Goal: Information Seeking & Learning: Learn about a topic

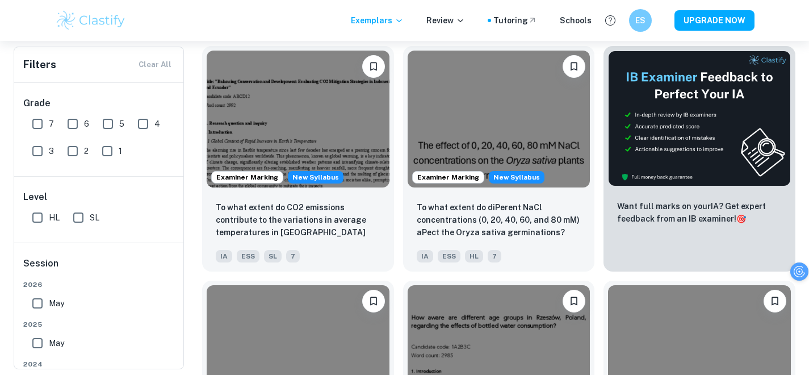
scroll to position [253, 1]
click at [81, 219] on input "SL" at bounding box center [78, 217] width 23 height 23
checkbox input "true"
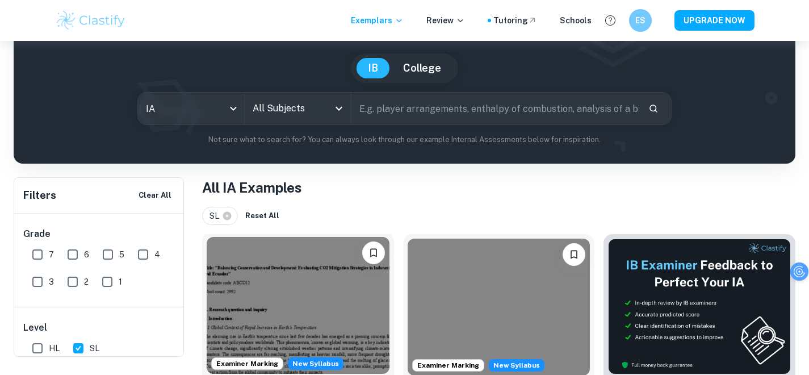
scroll to position [66, 1]
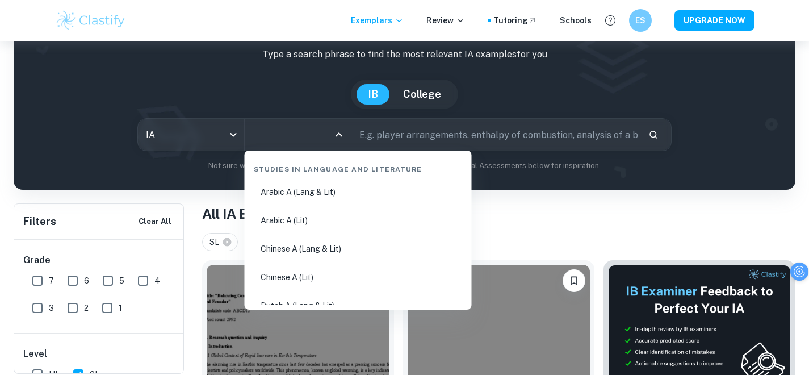
click at [318, 135] on input "All Subjects" at bounding box center [289, 135] width 79 height 22
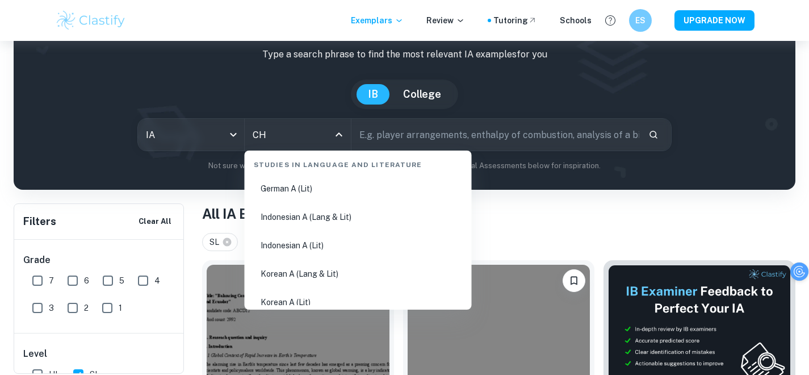
scroll to position [0, 0]
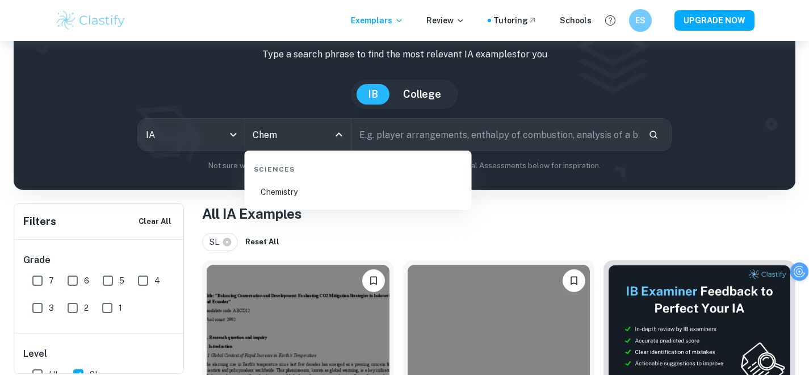
drag, startPoint x: 382, startPoint y: 179, endPoint x: 382, endPoint y: 187, distance: 8.5
click at [382, 179] on li "Chemistry" at bounding box center [358, 192] width 218 height 26
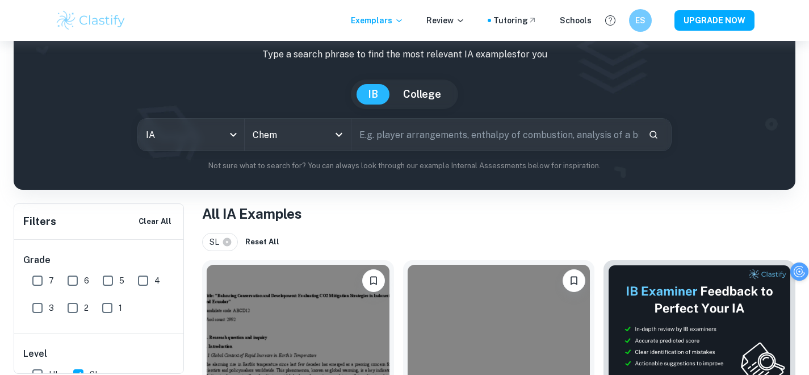
type input "Chemistry"
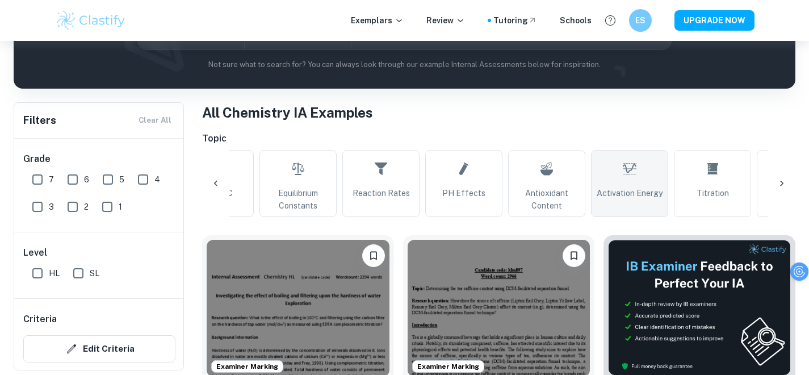
scroll to position [177, 0]
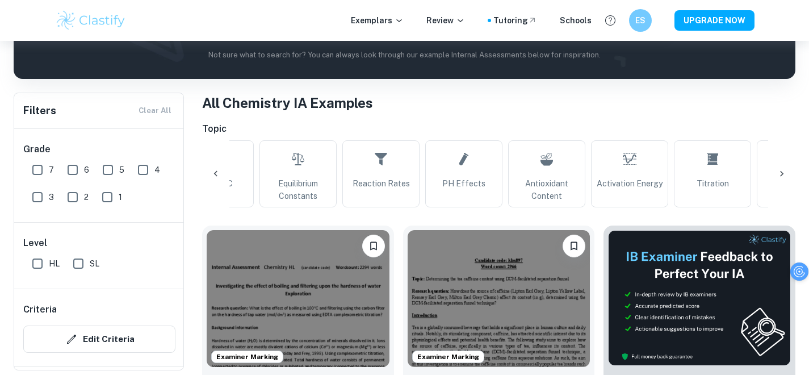
click at [460, 187] on span "pH Effects" at bounding box center [463, 183] width 43 height 12
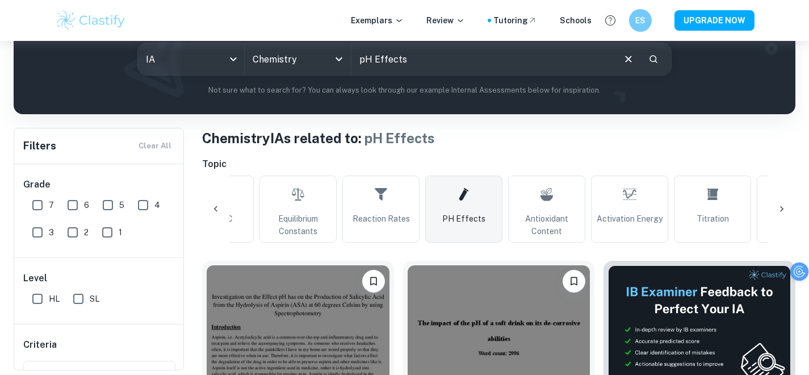
scroll to position [55, 0]
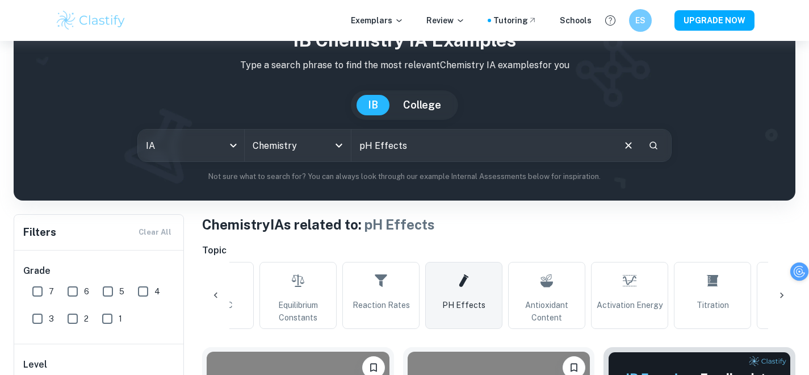
click at [381, 133] on input "pH Effects" at bounding box center [482, 145] width 262 height 32
drag, startPoint x: 478, startPoint y: 139, endPoint x: 363, endPoint y: 140, distance: 114.1
click at [363, 140] on input "pH Effects" at bounding box center [482, 145] width 262 height 32
type input "p"
type input "absorbance value"
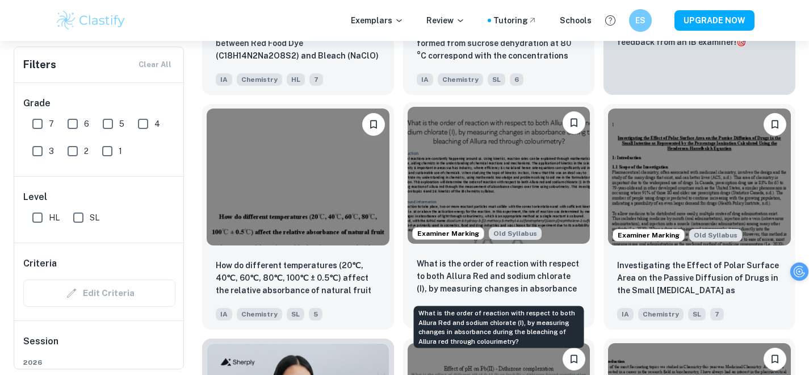
scroll to position [536, 0]
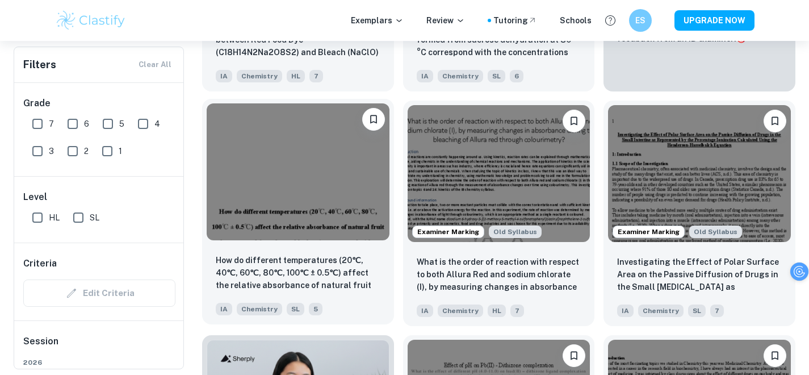
click at [327, 303] on div "IA Chemistry SL 5" at bounding box center [293, 306] width 165 height 18
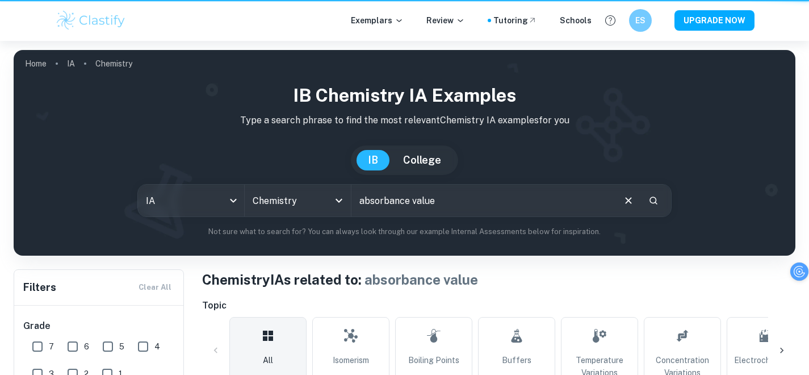
scroll to position [536, 0]
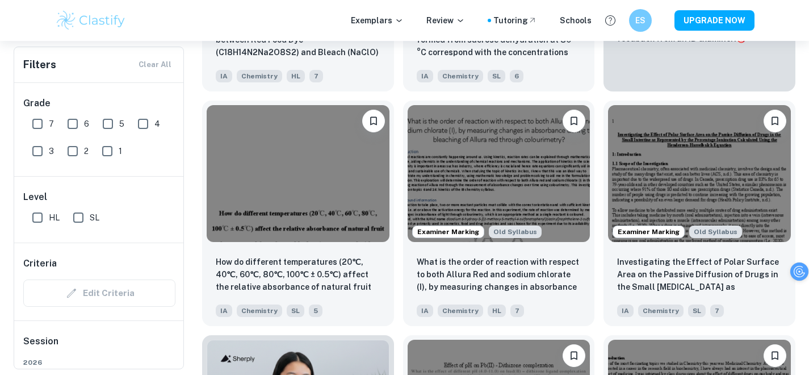
click at [34, 120] on input "7" at bounding box center [37, 123] width 23 height 23
checkbox input "true"
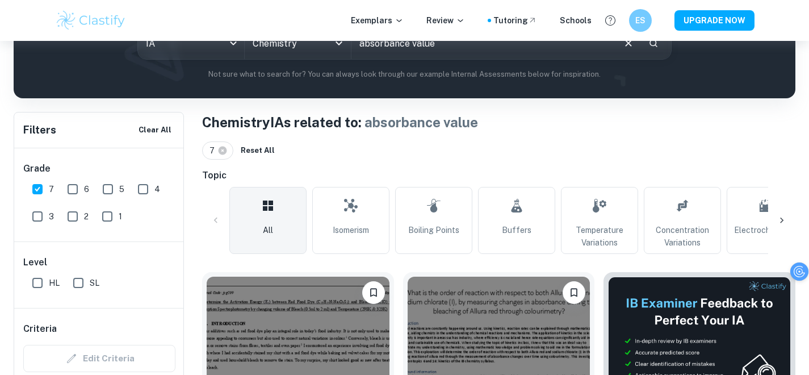
scroll to position [0, 0]
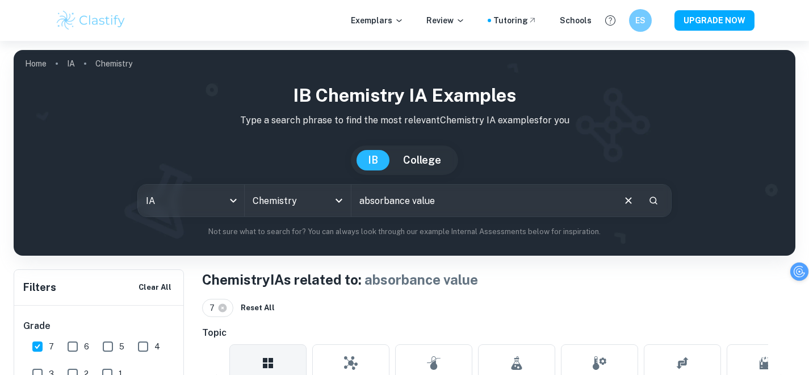
click at [445, 196] on input "absorbance value" at bounding box center [482, 201] width 262 height 32
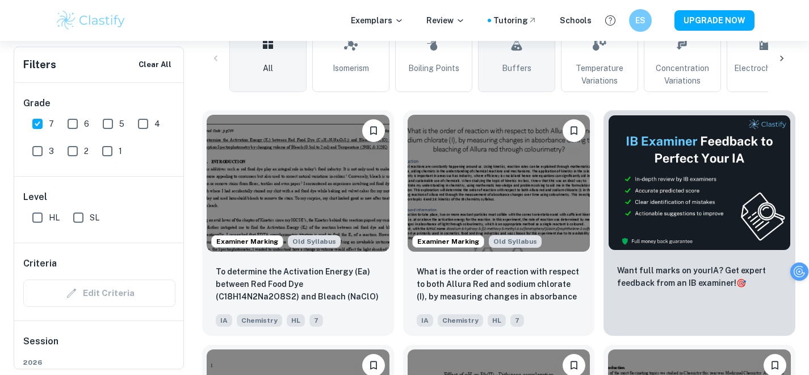
scroll to position [316, 1]
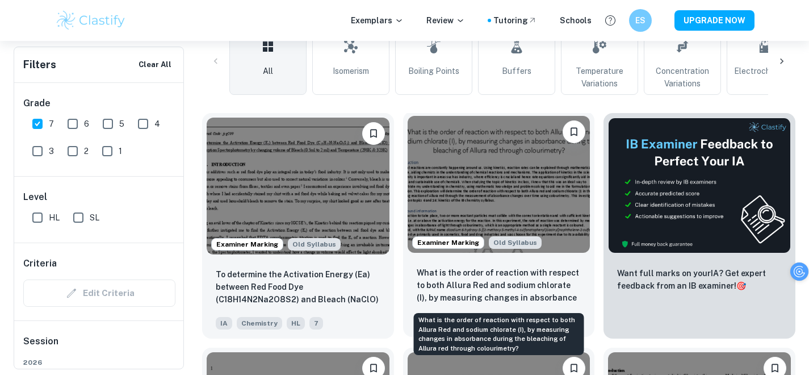
click at [505, 300] on p "What is the order of reaction with respect to both Allura Red and sodium chlora…" at bounding box center [499, 285] width 165 height 39
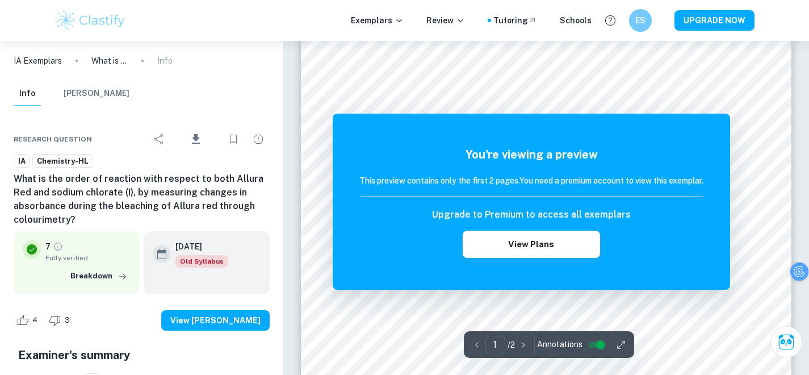
scroll to position [363, 0]
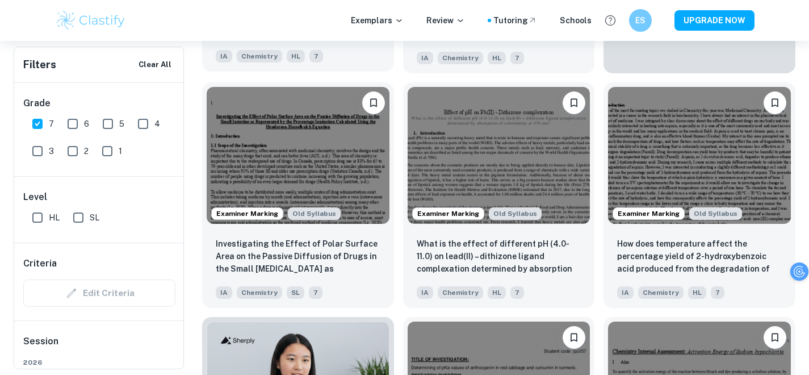
scroll to position [610, 1]
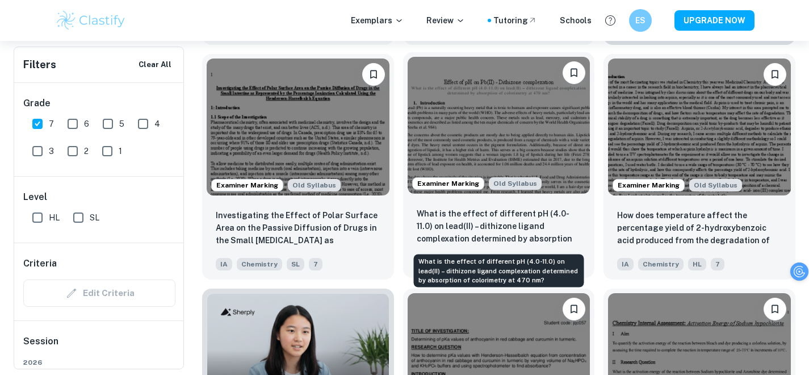
click at [483, 233] on p "What is the effect of different pH (4.0-11.0) on lead(II) – dithizone ligand co…" at bounding box center [499, 226] width 165 height 39
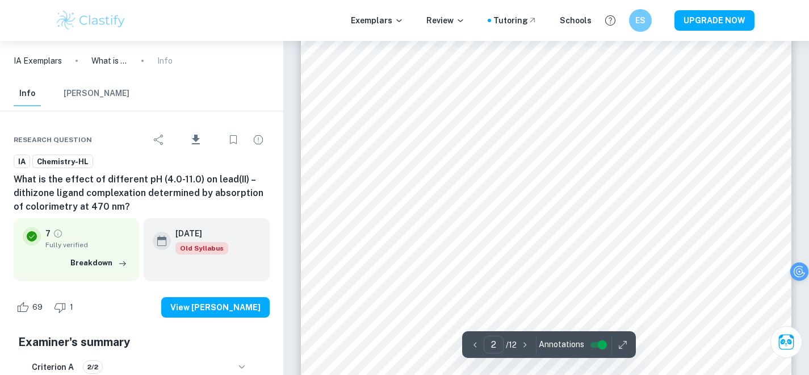
scroll to position [1010, 9]
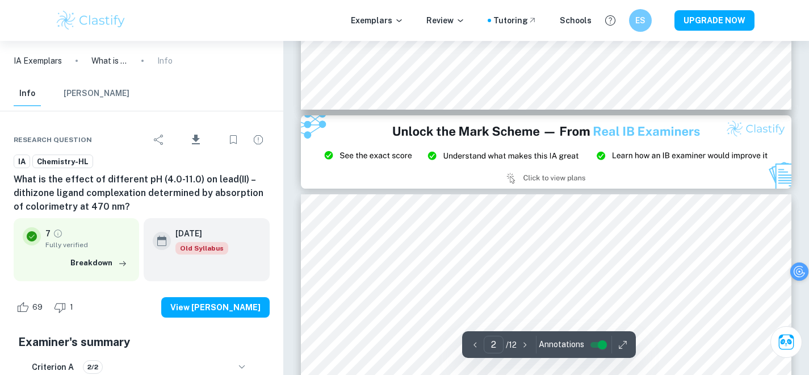
type input "3"
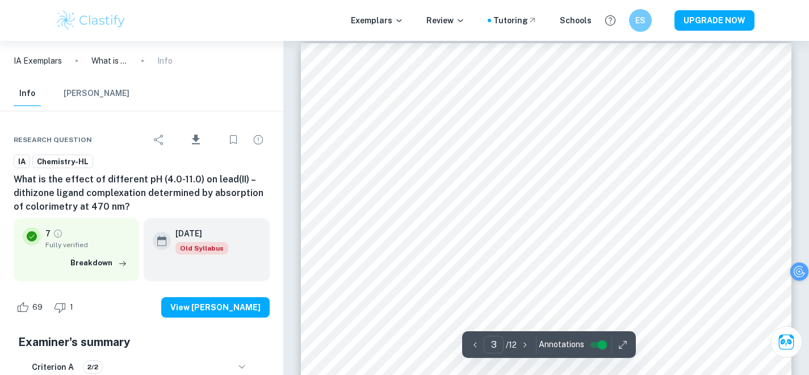
scroll to position [1566, 9]
